Goal: Transaction & Acquisition: Purchase product/service

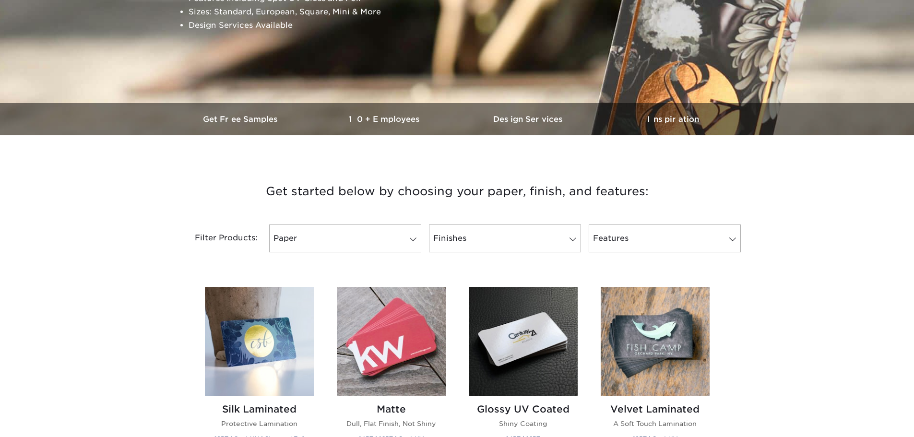
scroll to position [288, 0]
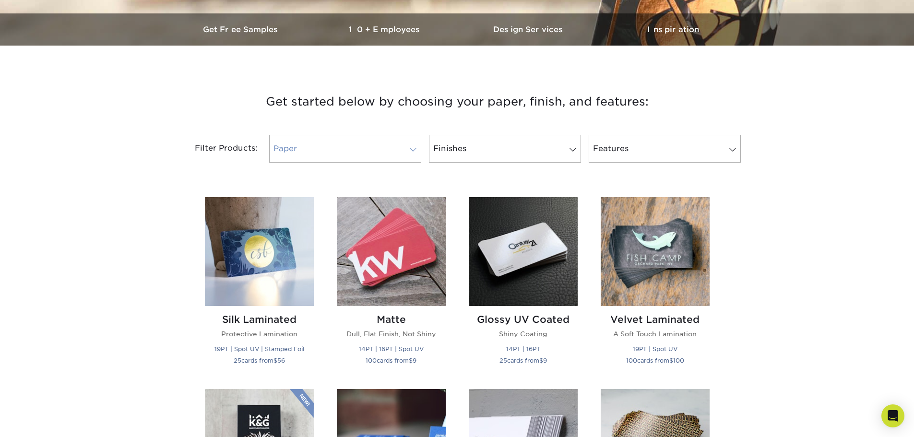
click at [375, 150] on link "Paper" at bounding box center [345, 149] width 152 height 28
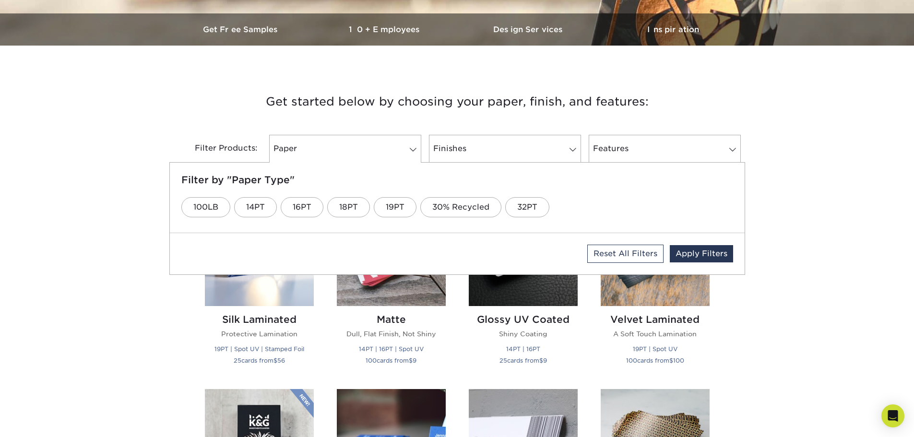
click at [207, 117] on h3 "Get started below by choosing your paper, finish, and features:" at bounding box center [457, 101] width 561 height 43
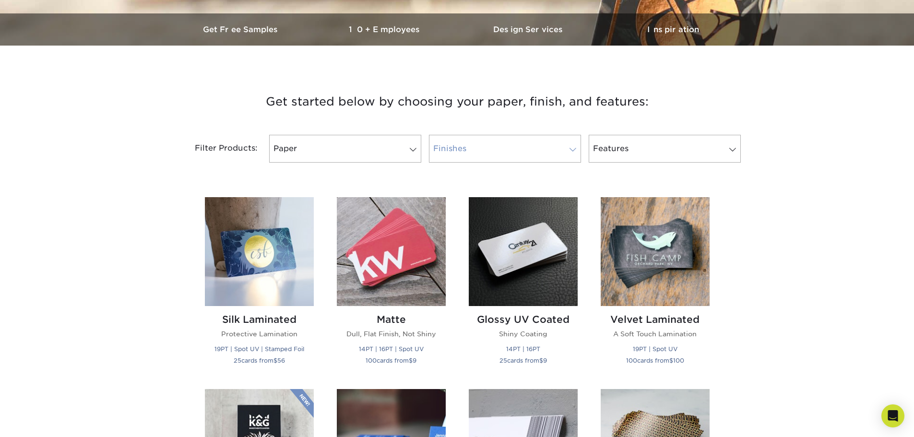
click at [480, 153] on link "Finishes" at bounding box center [505, 149] width 152 height 28
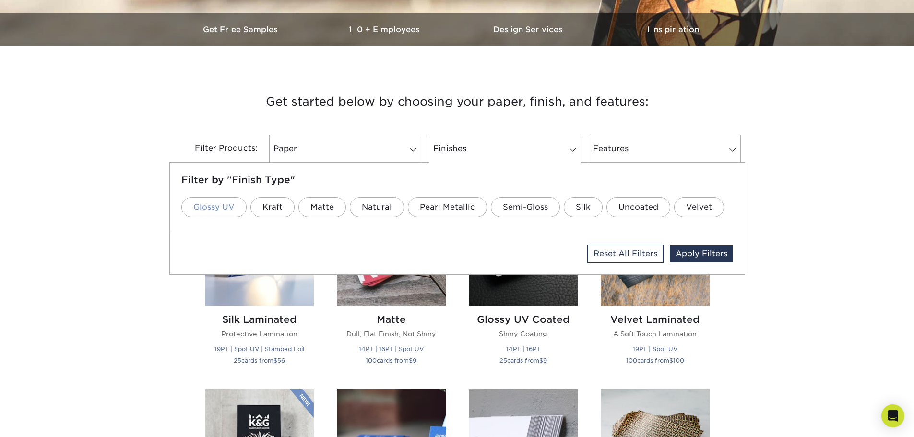
click at [222, 212] on link "Glossy UV" at bounding box center [213, 207] width 65 height 20
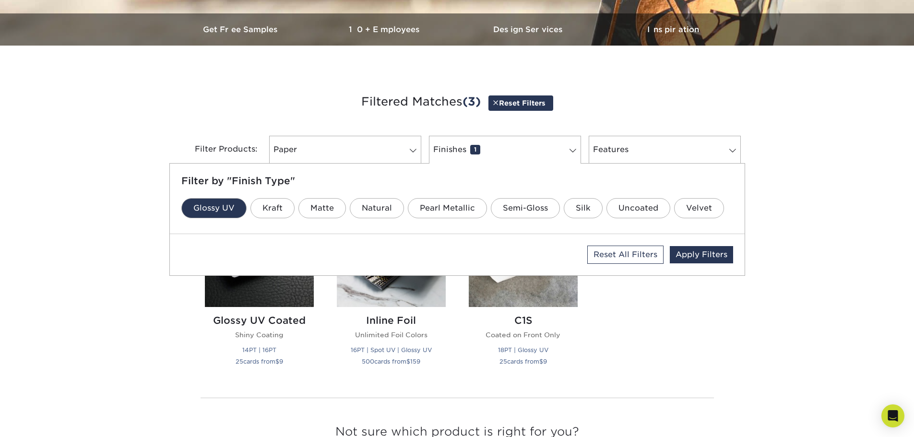
click at [275, 112] on h3 "Filtered Matches (3) Reset Filters" at bounding box center [457, 102] width 561 height 44
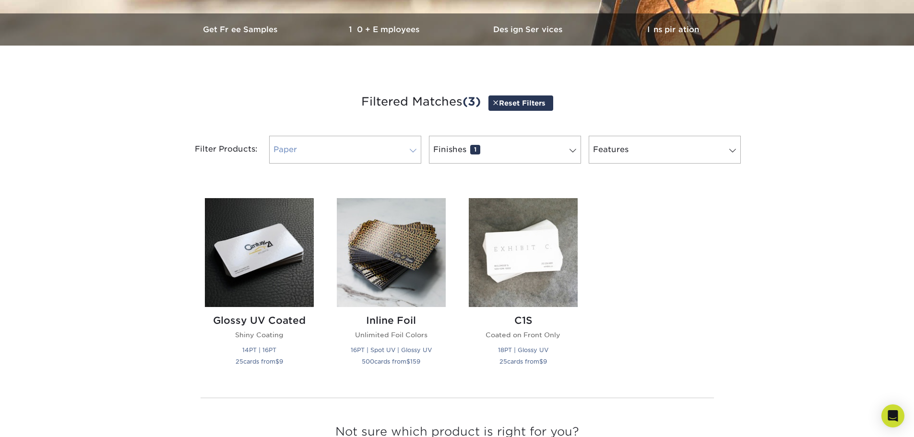
click at [381, 154] on link "Paper 0" at bounding box center [345, 150] width 152 height 28
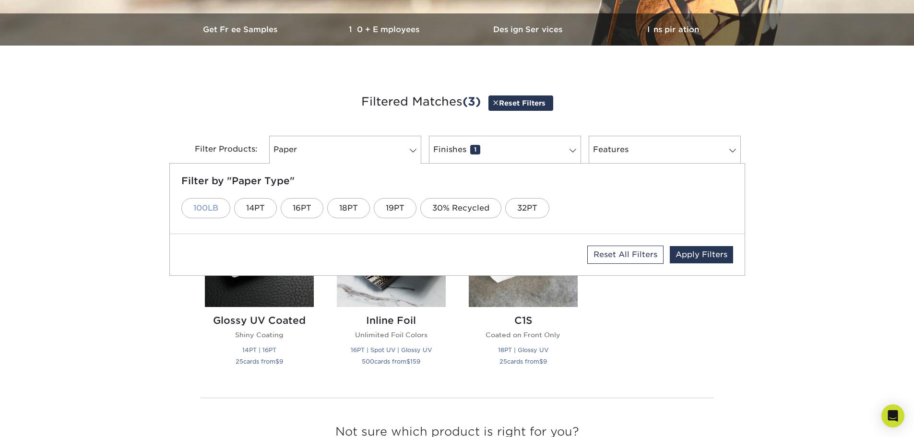
click at [205, 210] on link "100LB" at bounding box center [205, 208] width 49 height 20
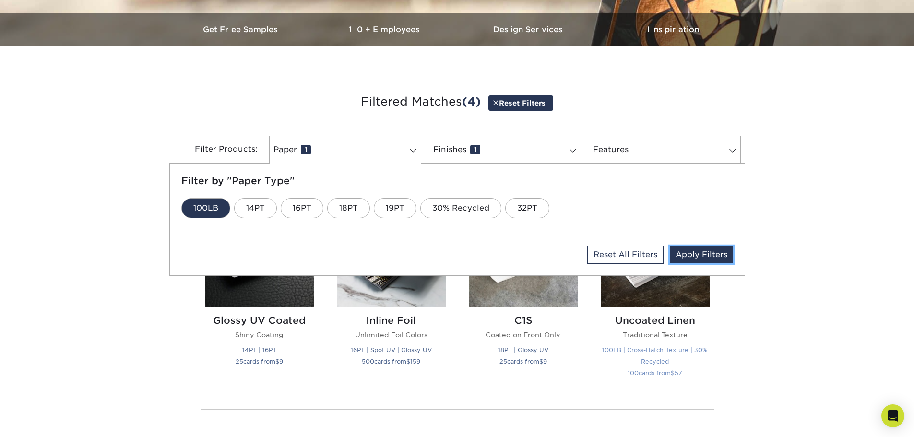
click at [706, 256] on link "Apply Filters" at bounding box center [701, 254] width 63 height 17
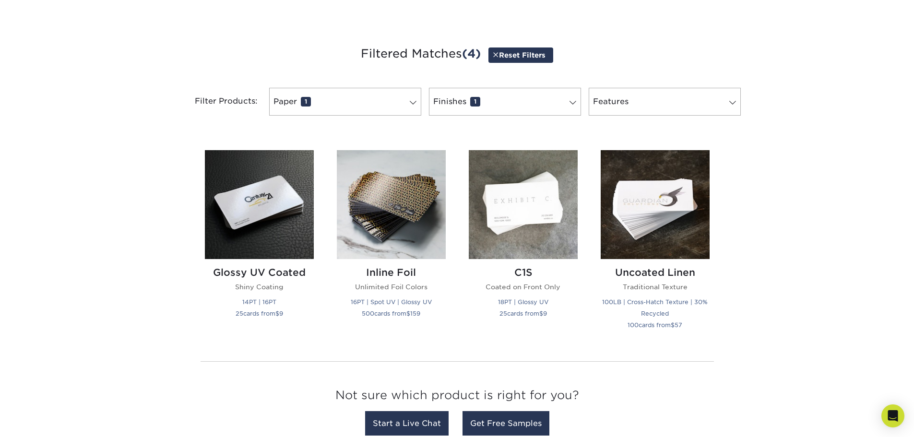
scroll to position [96, 0]
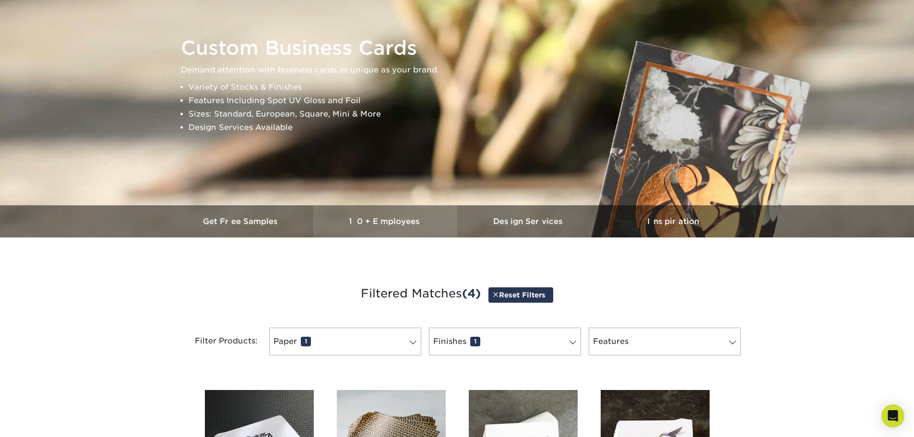
click at [406, 221] on h3 "10+ Employees" at bounding box center [385, 221] width 144 height 9
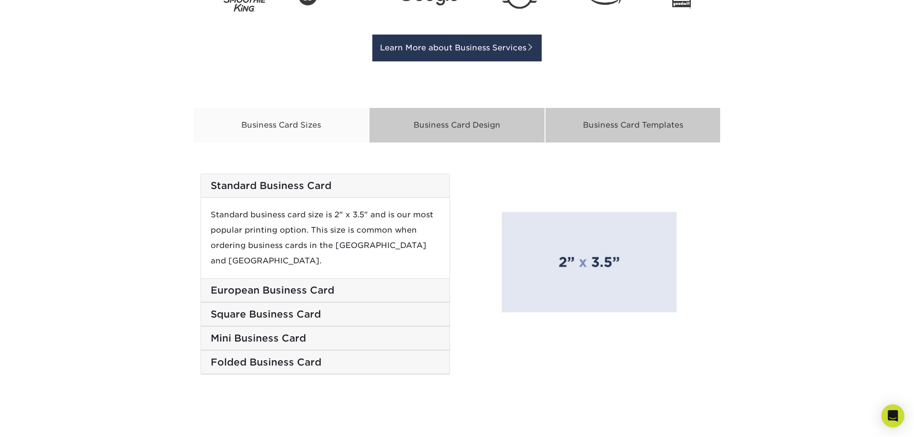
scroll to position [896, 0]
click at [547, 256] on img at bounding box center [588, 259] width 249 height 172
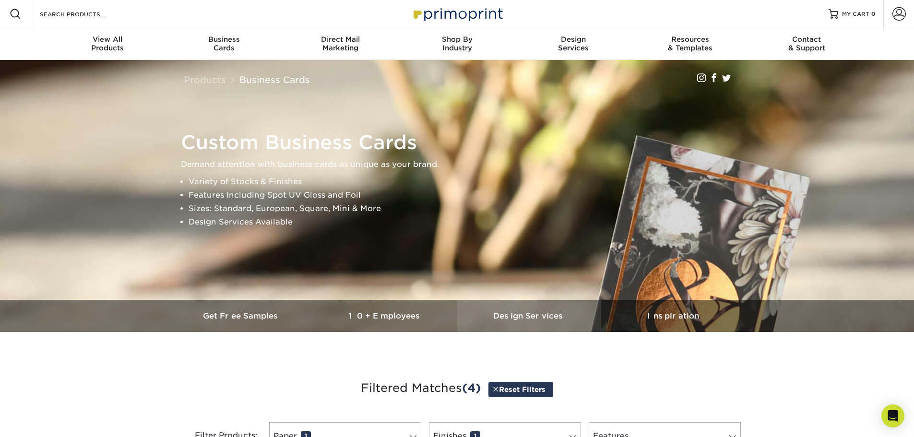
scroll to position [0, 0]
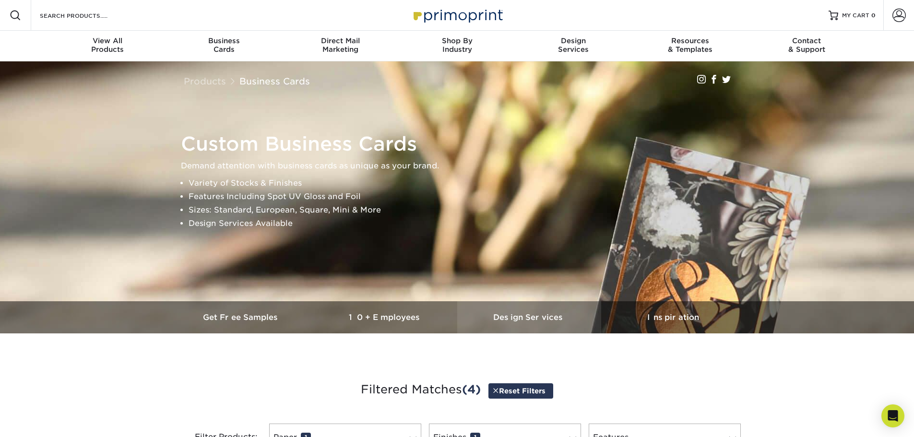
click at [548, 317] on h3 "Design Services" at bounding box center [529, 317] width 144 height 9
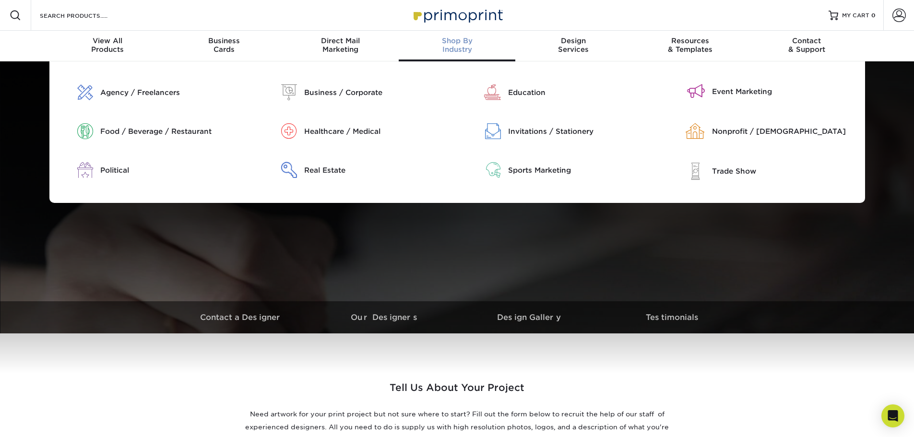
click at [461, 45] on div "Shop By Industry" at bounding box center [457, 44] width 117 height 17
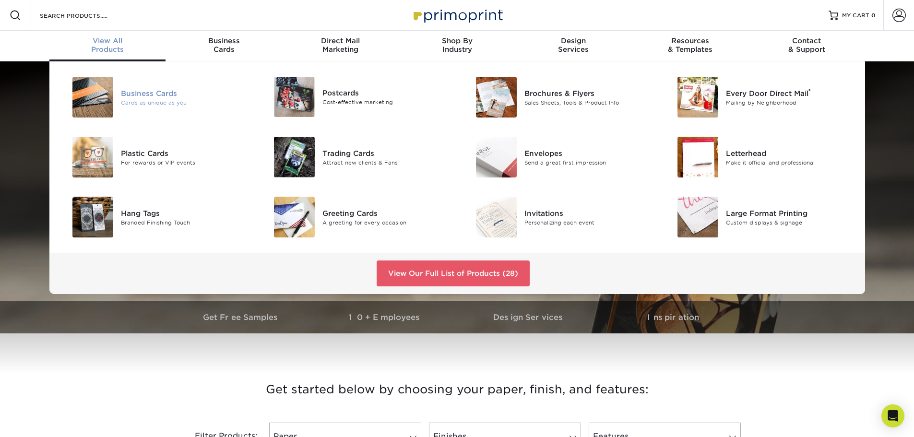
click at [157, 101] on div "Cards as unique as you" at bounding box center [184, 102] width 127 height 8
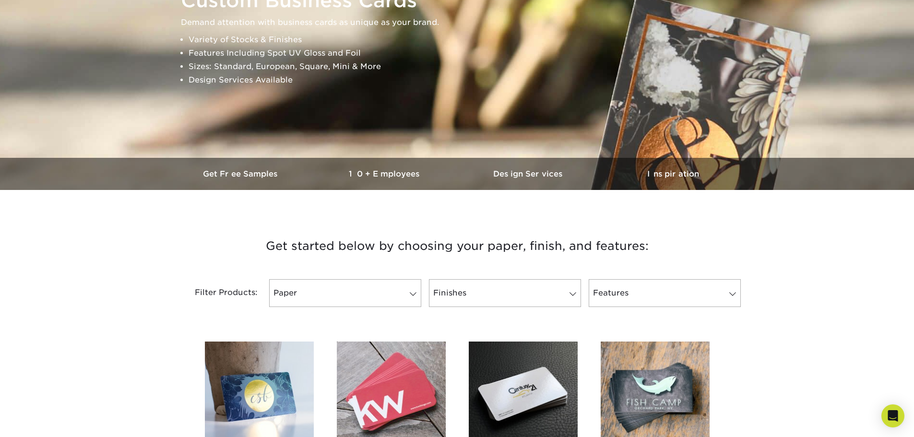
scroll to position [144, 0]
click at [502, 298] on link "Finishes" at bounding box center [505, 293] width 152 height 28
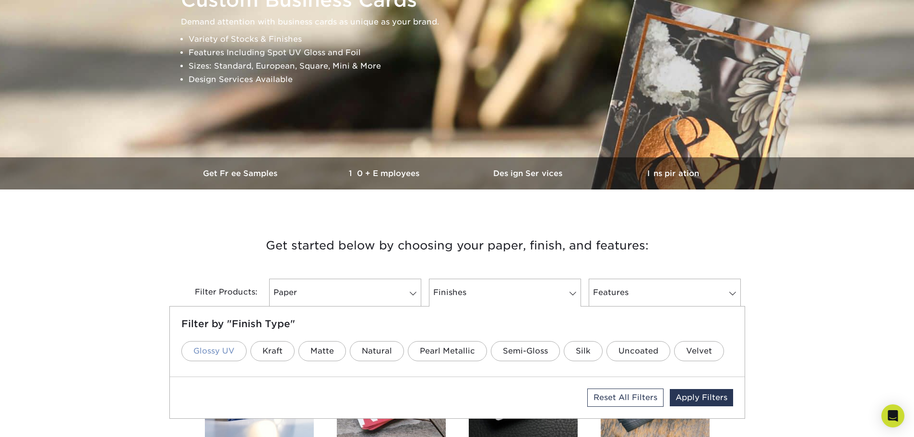
click at [210, 351] on link "Glossy UV" at bounding box center [213, 351] width 65 height 20
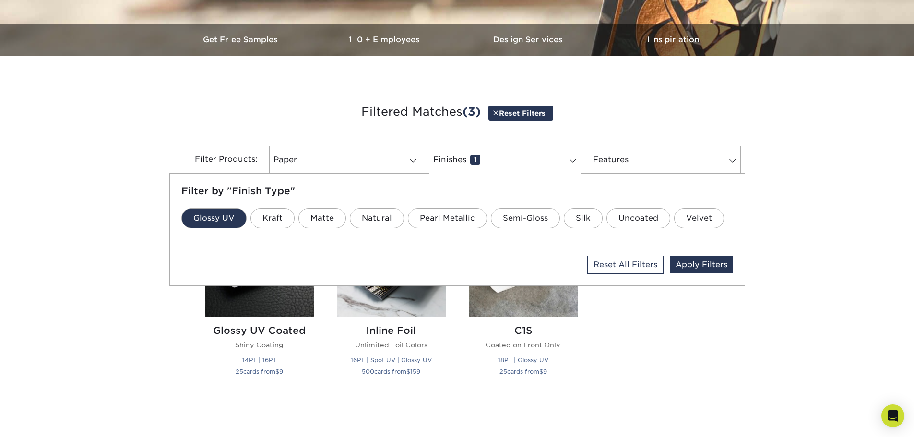
scroll to position [288, 0]
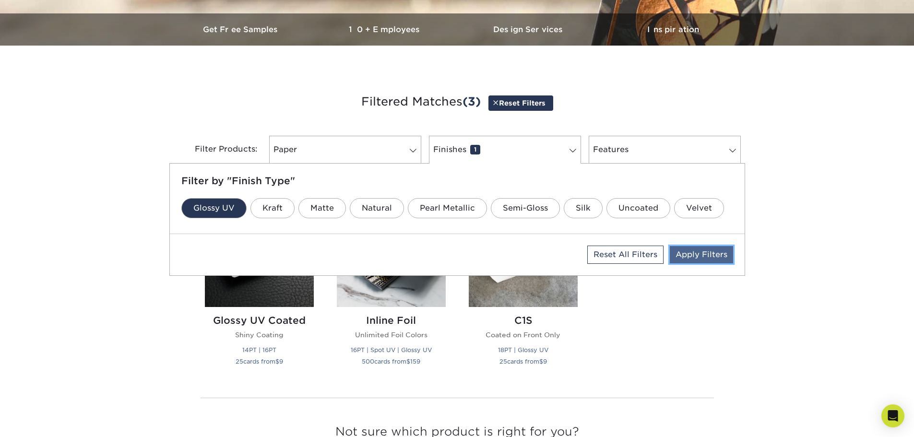
click at [695, 256] on link "Apply Filters" at bounding box center [701, 254] width 63 height 17
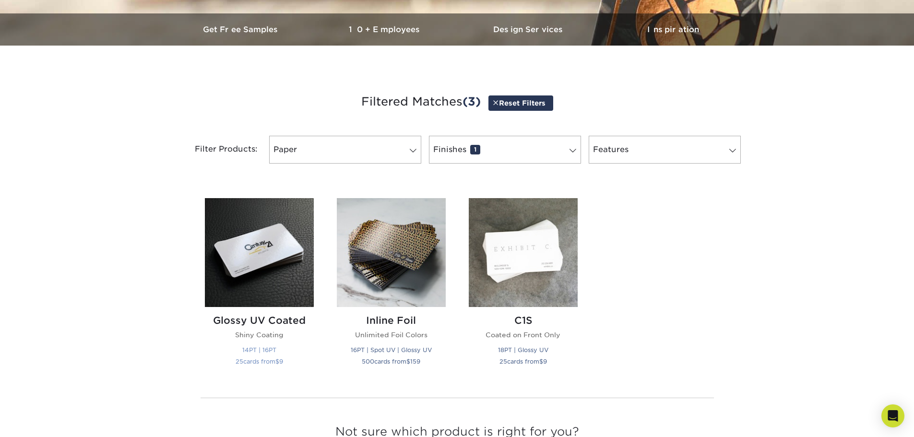
click at [252, 332] on p "Shiny Coating" at bounding box center [259, 335] width 109 height 10
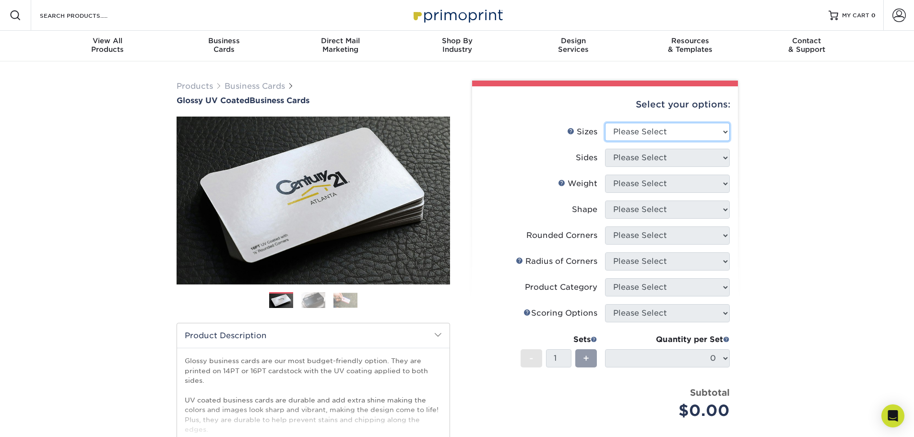
click at [637, 133] on select "Please Select 1.5" x 3.5" - Mini 1.75" x 3.5" - Mini 2" x 2" - Square 2" x 3" -…" at bounding box center [667, 132] width 125 height 18
select select "2.00x3.50"
click at [605, 123] on select "Please Select 1.5" x 3.5" - Mini 1.75" x 3.5" - Mini 2" x 2" - Square 2" x 3" -…" at bounding box center [667, 132] width 125 height 18
click at [652, 158] on select "Please Select Print Both Sides Print Front Only" at bounding box center [667, 158] width 125 height 18
click at [605, 149] on select "Please Select Print Both Sides Print Front Only" at bounding box center [667, 158] width 125 height 18
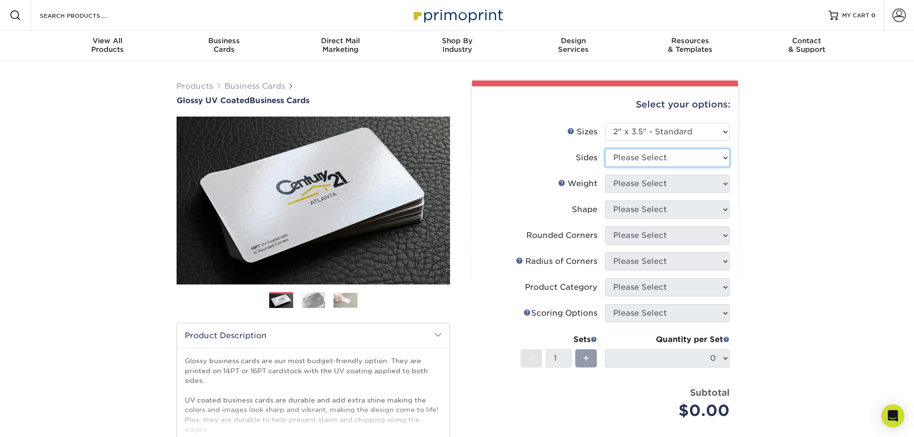
click at [640, 163] on select "Please Select Print Both Sides Print Front Only" at bounding box center [667, 158] width 125 height 18
select select "32d3c223-f82c-492b-b915-ba065a00862f"
click at [605, 149] on select "Please Select Print Both Sides Print Front Only" at bounding box center [667, 158] width 125 height 18
click at [638, 183] on select "Please Select 16PT 14PT" at bounding box center [667, 184] width 125 height 18
select select "16PT"
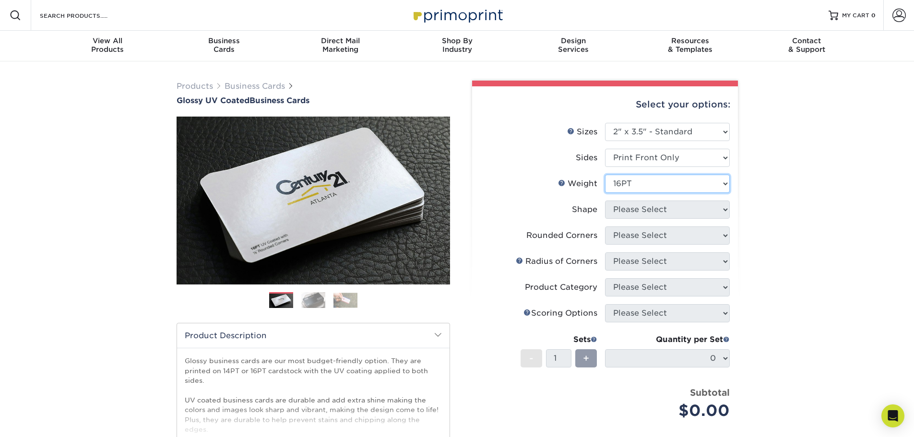
click at [605, 175] on select "Please Select 16PT 14PT" at bounding box center [667, 184] width 125 height 18
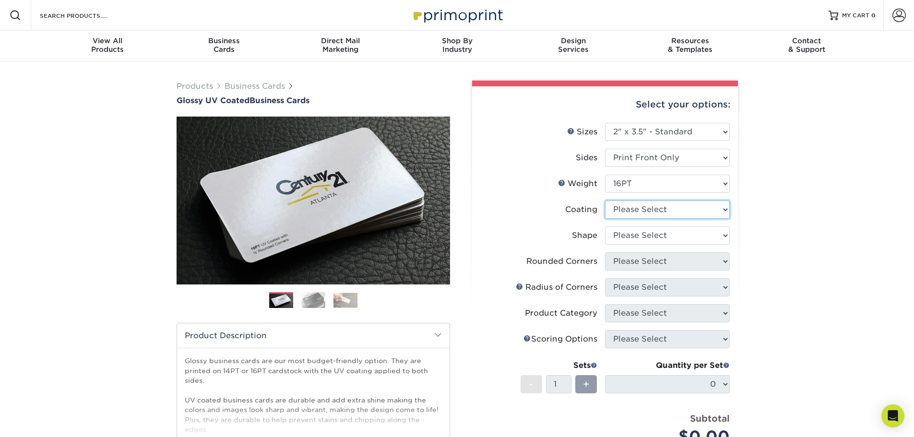
click at [631, 211] on select at bounding box center [667, 210] width 125 height 18
select select "1e8116af-acfc-44b1-83dc-8181aa338834"
click at [605, 201] on select at bounding box center [667, 210] width 125 height 18
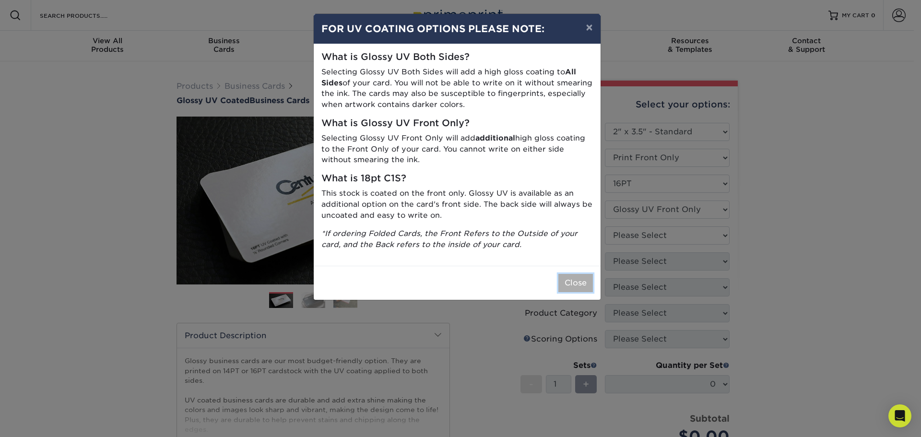
click at [573, 284] on button "Close" at bounding box center [575, 283] width 35 height 18
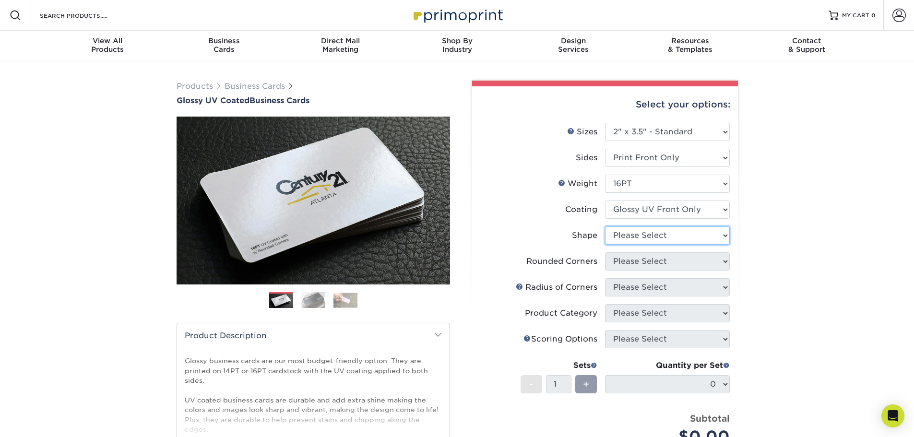
click at [653, 237] on select "Please Select Standard" at bounding box center [667, 235] width 125 height 18
click at [605, 226] on select "Please Select Standard" at bounding box center [667, 235] width 125 height 18
click at [650, 238] on select "Please Select Standard" at bounding box center [667, 235] width 125 height 18
select select "standard"
click at [605, 226] on select "Please Select Standard" at bounding box center [667, 235] width 125 height 18
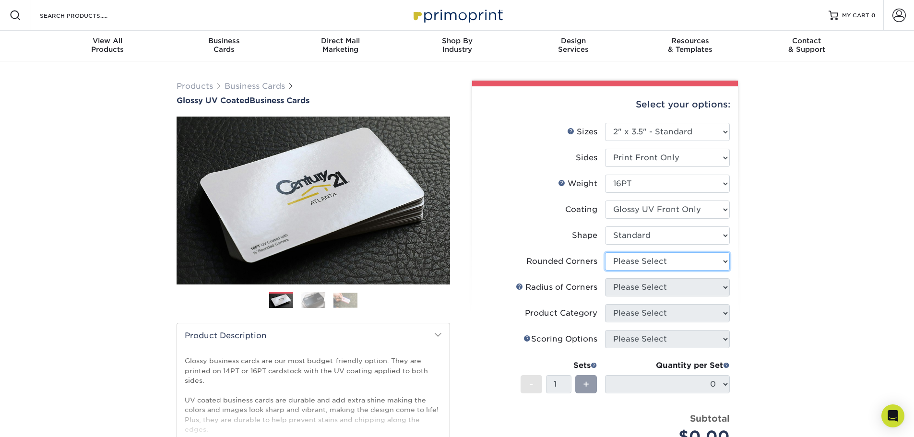
click at [645, 266] on select "Please Select Yes - Round 2 Corners Yes - Round 4 Corners No" at bounding box center [667, 261] width 125 height 18
select select "0"
click at [605, 252] on select "Please Select Yes - Round 2 Corners Yes - Round 4 Corners No" at bounding box center [667, 261] width 125 height 18
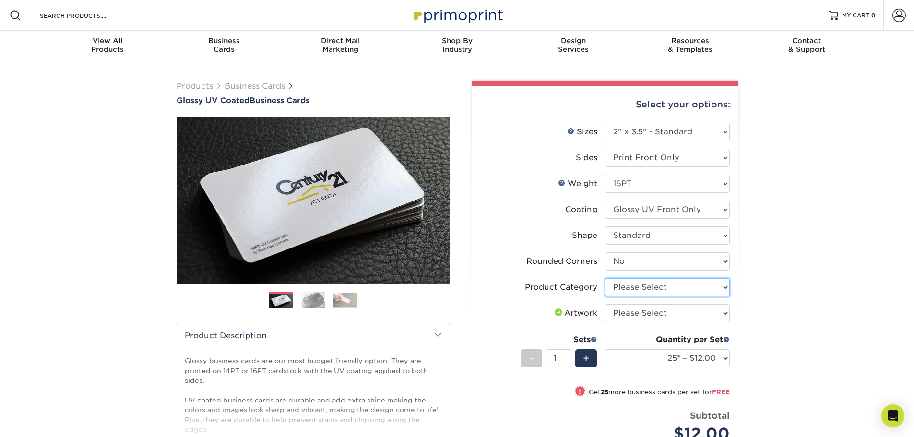
click at [649, 287] on select "Please Select Business Cards" at bounding box center [667, 287] width 125 height 18
select select "3b5148f1-0588-4f88-a218-97bcfdce65c1"
click at [605, 278] on select "Please Select Business Cards" at bounding box center [667, 287] width 125 height 18
click at [640, 313] on select "Please Select I will upload files I need a design - $100" at bounding box center [667, 313] width 125 height 18
select select "upload"
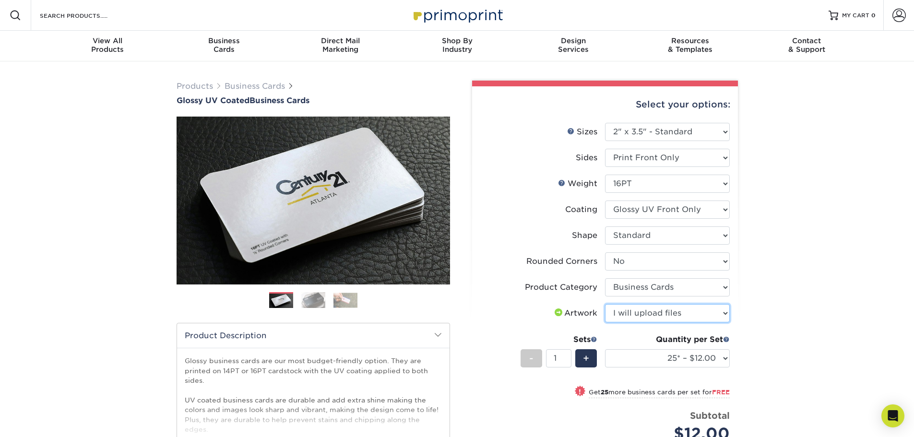
click at [605, 304] on select "Please Select I will upload files I need a design - $100" at bounding box center [667, 313] width 125 height 18
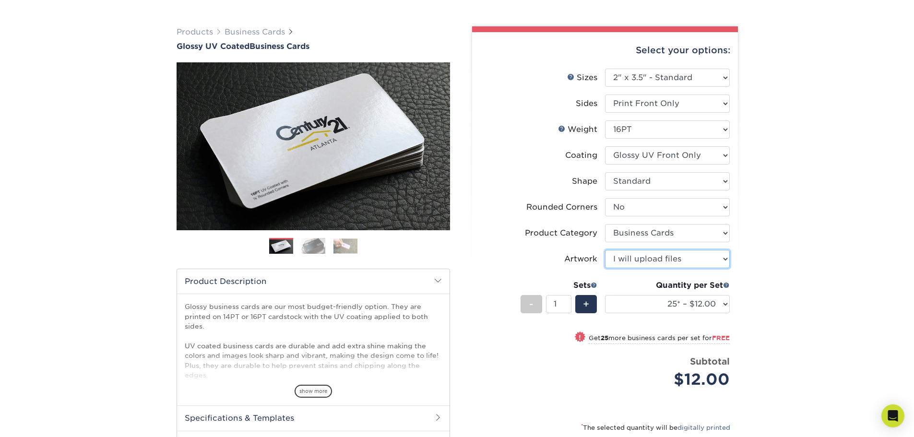
scroll to position [96, 0]
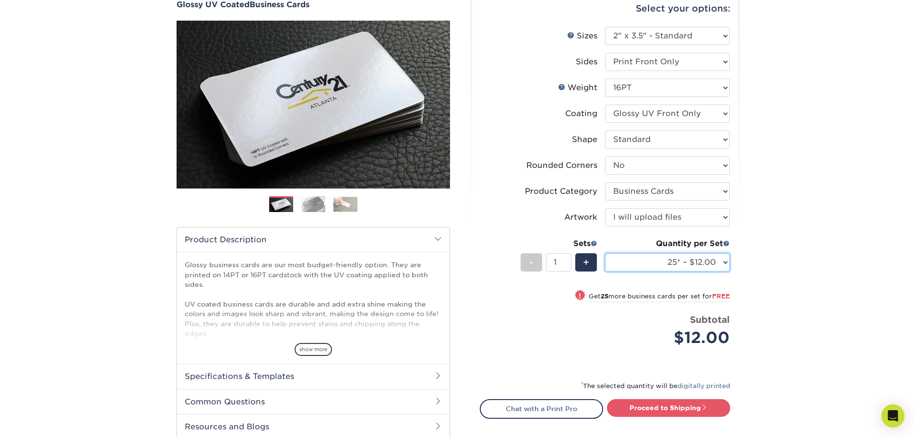
click at [622, 261] on select "25* – $12.00 50* – $12.00 100* – $12.00 250* – $21.00 500 – $42.00 1000 – $53.0…" at bounding box center [667, 262] width 125 height 18
select select "500 – $42.00"
click at [605, 253] on select "25* – $12.00 50* – $12.00 100* – $12.00 250* – $21.00 500 – $42.00 1000 – $53.0…" at bounding box center [667, 262] width 125 height 18
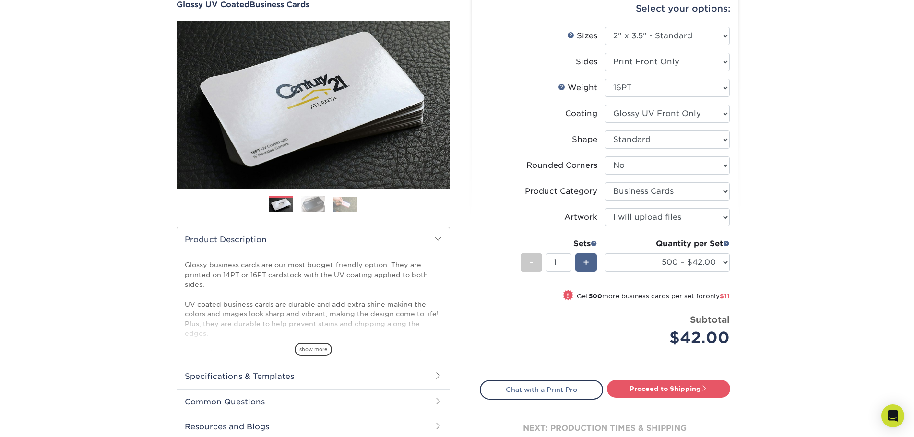
click at [592, 266] on div "+" at bounding box center [586, 262] width 22 height 18
type input "2"
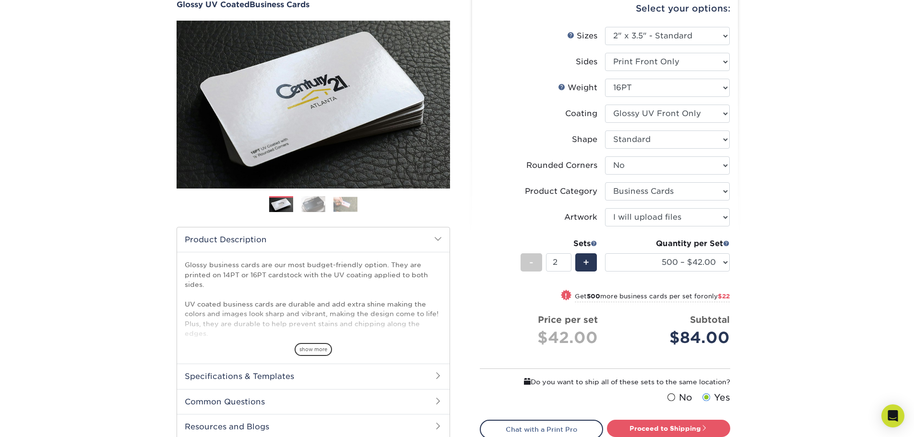
scroll to position [144, 0]
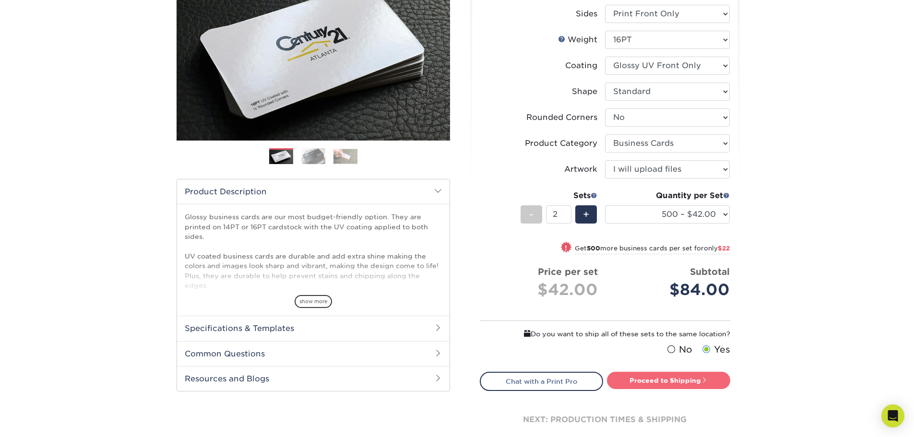
click at [636, 380] on link "Proceed to Shipping" at bounding box center [668, 380] width 123 height 17
type input "Set 1"
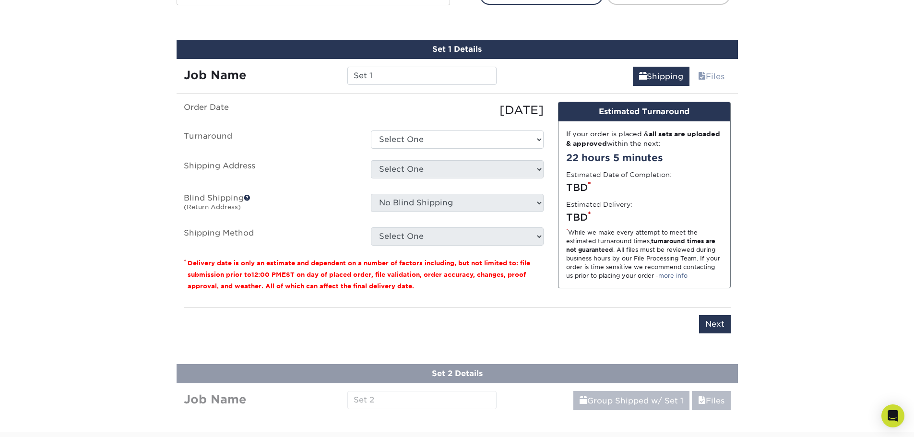
scroll to position [542, 0]
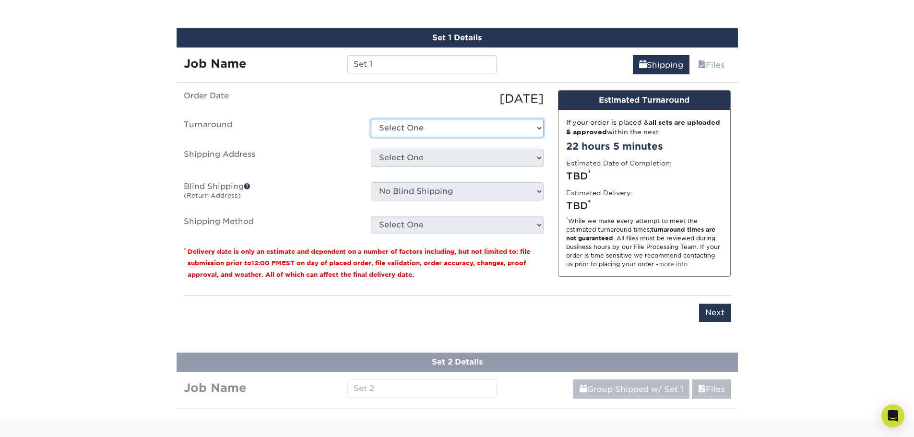
click at [451, 130] on select "Select One 2-4 Business Days 2 Day Next Business Day" at bounding box center [457, 128] width 173 height 18
select select "aceed033-6e52-4dcf-a4e3-62a72737fa53"
click at [371, 119] on select "Select One 2-4 Business Days 2 Day Next Business Day" at bounding box center [457, 128] width 173 height 18
click at [440, 129] on select "Select One 2-4 Business Days 2 Day Next Business Day" at bounding box center [457, 128] width 173 height 18
click at [371, 119] on select "Select One 2-4 Business Days 2 Day Next Business Day" at bounding box center [457, 128] width 173 height 18
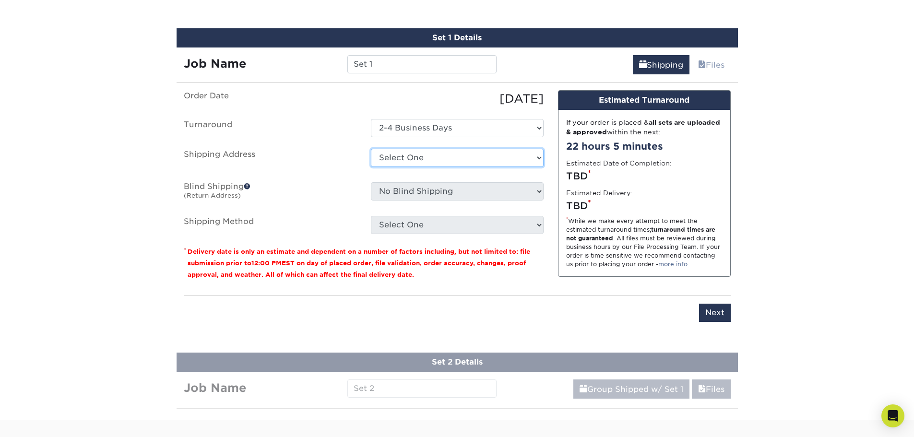
click at [435, 157] on select "Select One + Add New Address - Login" at bounding box center [457, 158] width 173 height 18
select select "newaddress"
click at [371, 149] on select "Select One + Add New Address - Login" at bounding box center [457, 158] width 173 height 18
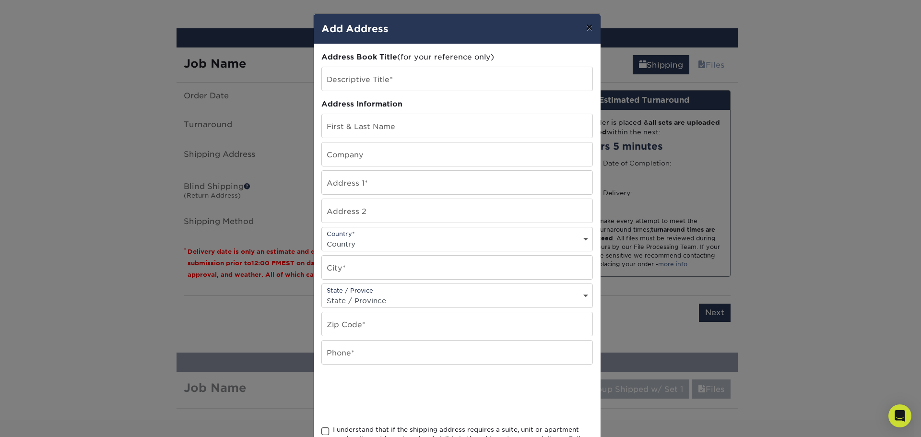
click at [588, 22] on button "×" at bounding box center [589, 27] width 22 height 27
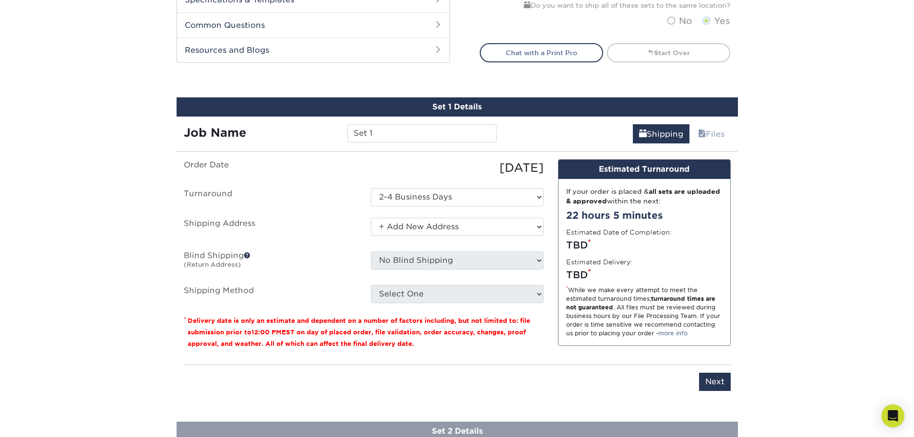
scroll to position [398, 0]
